Goal: Browse casually

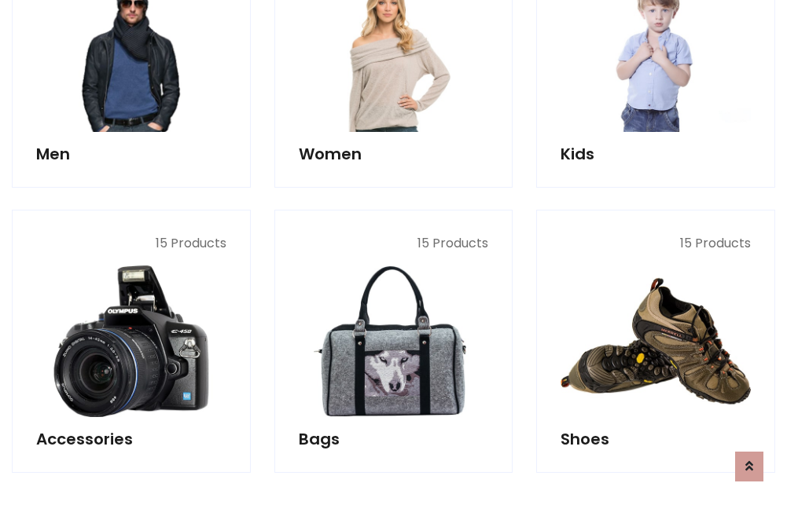
scroll to position [526, 0]
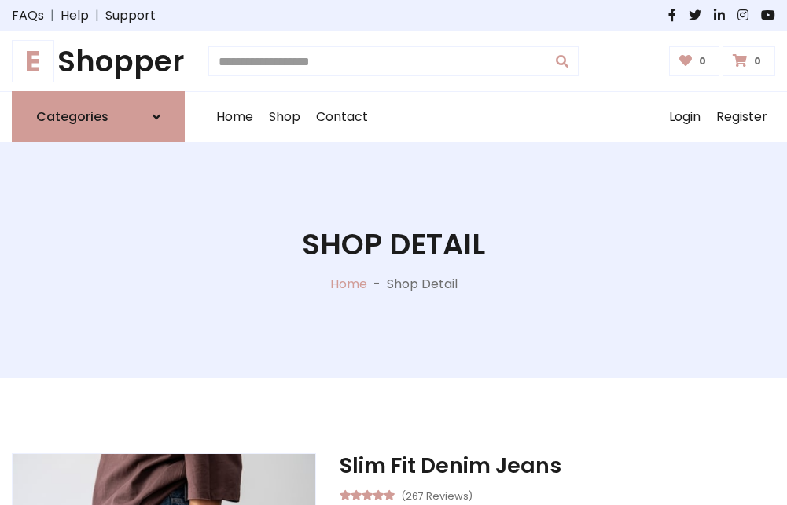
click at [98, 61] on h1 "E Shopper" at bounding box center [98, 61] width 173 height 35
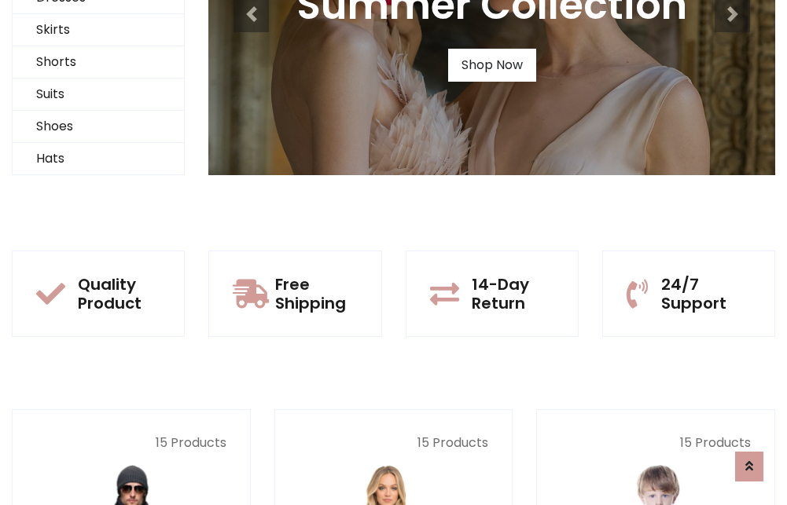
scroll to position [152, 0]
